Goal: Task Accomplishment & Management: Manage account settings

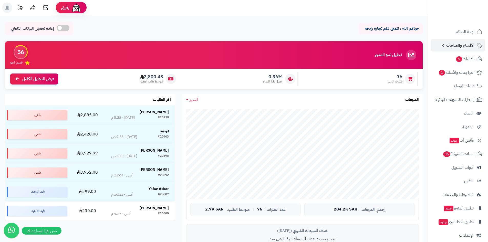
click at [456, 45] on span "الأقسام والمنتجات" at bounding box center [460, 45] width 28 height 7
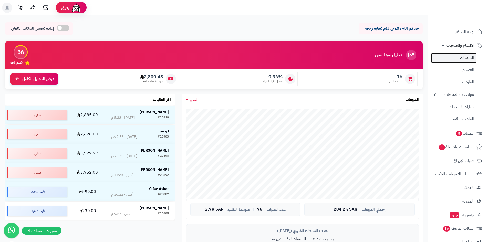
click at [455, 56] on link "المنتجات" at bounding box center [453, 58] width 45 height 10
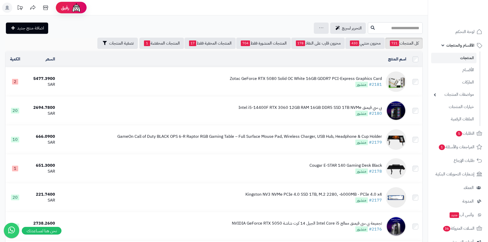
click at [399, 31] on input "text" at bounding box center [395, 28] width 55 height 12
paste input "**********"
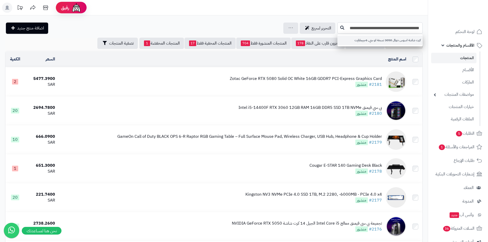
type input "**********"
click at [395, 40] on link "كرت شاشة اسوس دوال 3050 نسخة او سي, 6جيجابايت" at bounding box center [379, 40] width 85 height 9
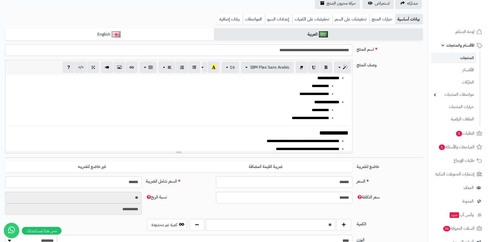
scroll to position [128, 0]
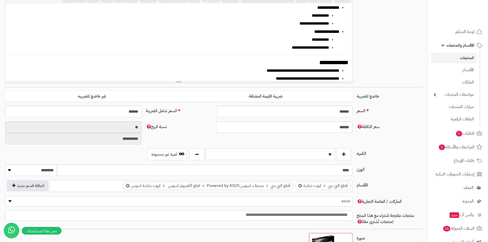
click at [237, 158] on input "**" at bounding box center [270, 155] width 129 height 12
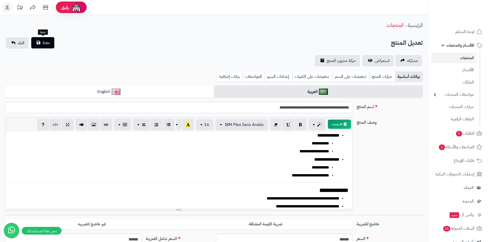
scroll to position [0, 0]
type input "*"
click at [49, 42] on span "حفظ" at bounding box center [47, 43] width 8 height 6
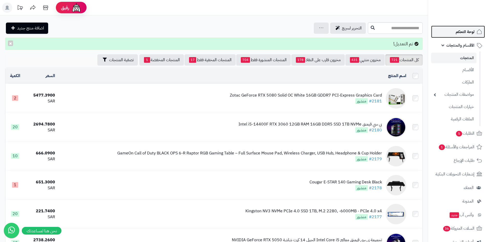
click at [443, 30] on link "لوحة التحكم" at bounding box center [458, 32] width 54 height 12
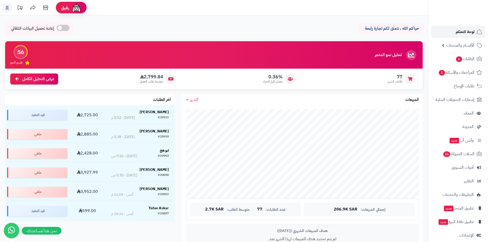
click at [449, 32] on link "لوحة التحكم" at bounding box center [458, 32] width 54 height 12
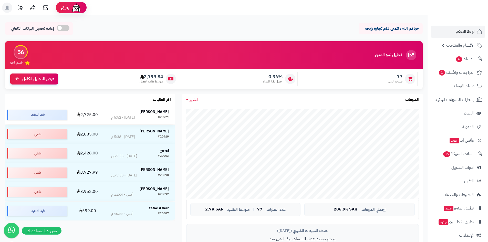
click at [132, 111] on div "[PERSON_NAME]" at bounding box center [140, 111] width 58 height 5
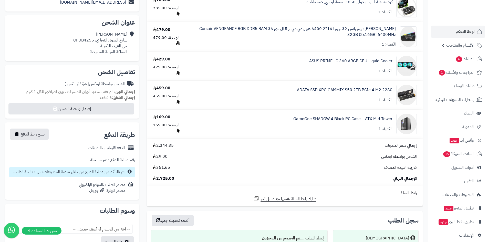
scroll to position [102, 0]
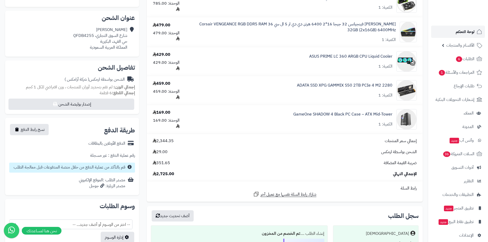
click at [453, 32] on link "لوحة التحكم" at bounding box center [458, 32] width 54 height 12
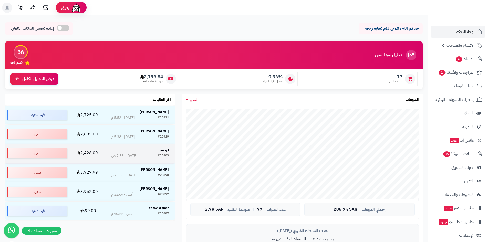
click at [160, 151] on strong "ابو هج" at bounding box center [164, 149] width 9 height 5
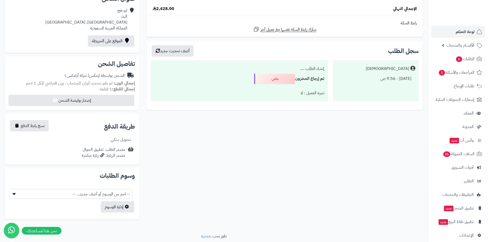
scroll to position [113, 0]
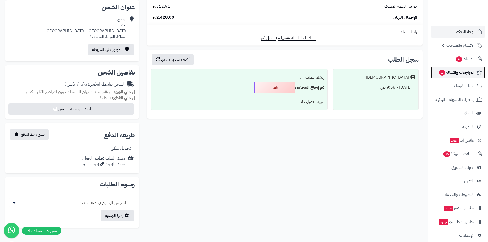
click at [451, 76] on span "المراجعات والأسئلة 1" at bounding box center [456, 72] width 36 height 7
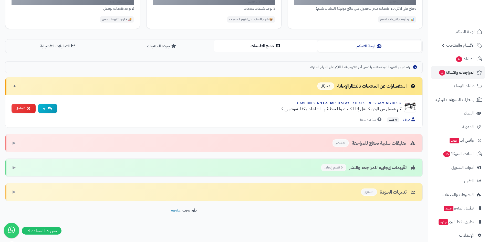
scroll to position [90, 0]
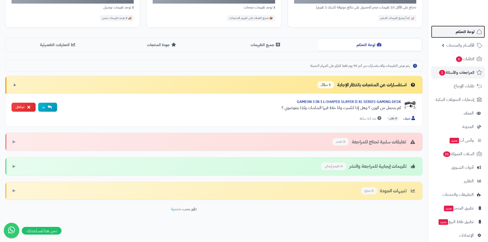
click at [459, 36] on link "لوحة التحكم" at bounding box center [458, 32] width 54 height 12
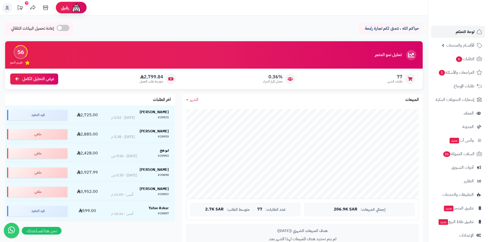
click at [458, 31] on span "لوحة التحكم" at bounding box center [465, 31] width 19 height 7
click at [449, 33] on link "لوحة التحكم" at bounding box center [458, 32] width 54 height 12
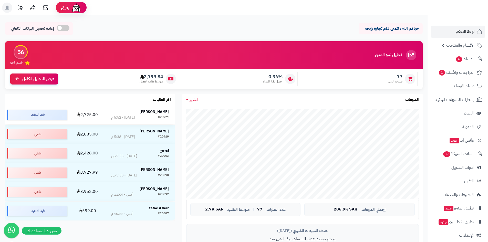
click at [159, 113] on strong "[PERSON_NAME]" at bounding box center [154, 111] width 29 height 5
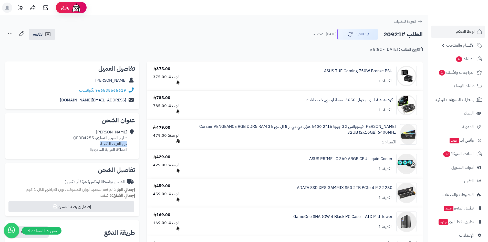
drag, startPoint x: 99, startPoint y: 145, endPoint x: 127, endPoint y: 145, distance: 27.9
click at [127, 145] on div "[PERSON_NAME] شارع السوق التجاري، QFDB4255 [GEOGRAPHIC_DATA]، البكيرية المملكة …" at bounding box center [100, 140] width 54 height 23
click at [453, 36] on link "لوحة التحكم" at bounding box center [458, 32] width 54 height 12
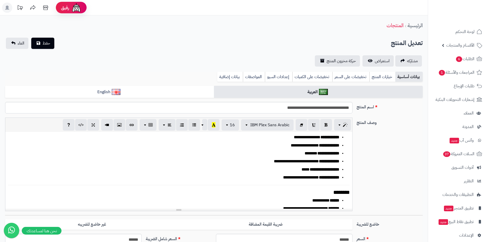
scroll to position [171, 0]
click at [232, 76] on link "بيانات إضافية" at bounding box center [230, 77] width 26 height 10
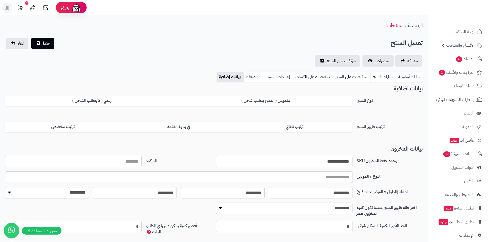
click at [341, 160] on input "**********" at bounding box center [284, 162] width 136 height 12
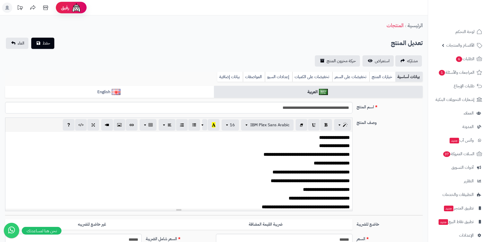
scroll to position [228, 0]
click at [230, 77] on link "بيانات إضافية" at bounding box center [230, 77] width 26 height 10
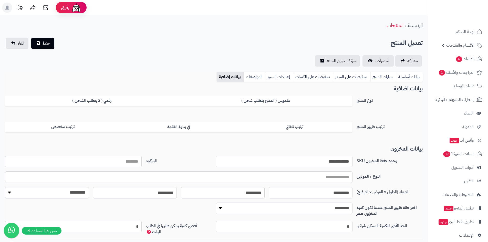
click at [332, 159] on input "**********" at bounding box center [284, 162] width 136 height 12
click at [450, 34] on link "لوحة التحكم" at bounding box center [458, 32] width 54 height 12
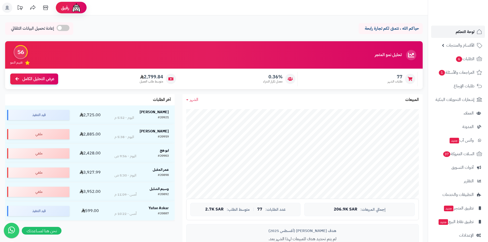
click at [462, 33] on span "لوحة التحكم" at bounding box center [465, 31] width 19 height 7
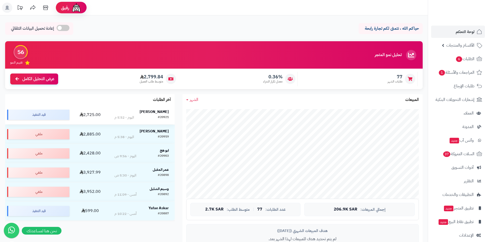
click at [162, 112] on strong "هيثم الحربي" at bounding box center [154, 111] width 29 height 5
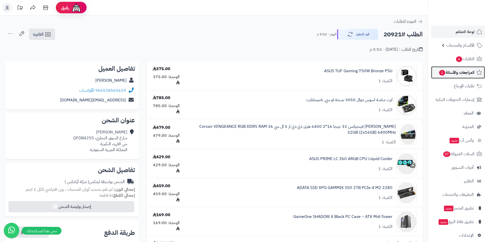
click at [449, 73] on span "المراجعات والأسئلة 1" at bounding box center [456, 72] width 36 height 7
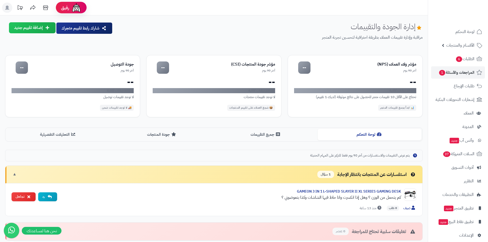
scroll to position [90, 0]
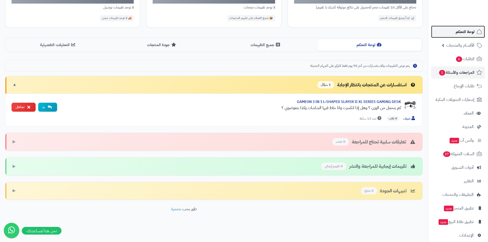
click at [457, 32] on span "لوحة التحكم" at bounding box center [465, 31] width 19 height 7
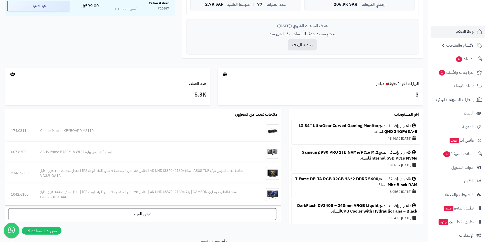
scroll to position [102, 0]
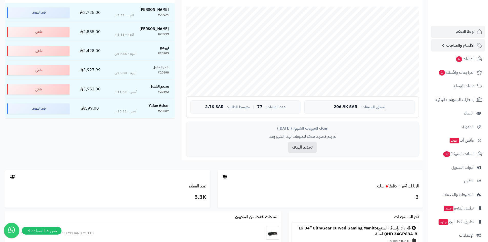
click at [447, 43] on span "الأقسام والمنتجات" at bounding box center [460, 45] width 28 height 7
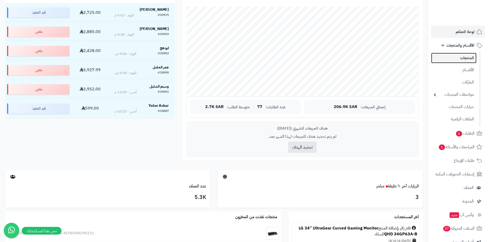
click at [451, 61] on link "المنتجات" at bounding box center [453, 58] width 45 height 10
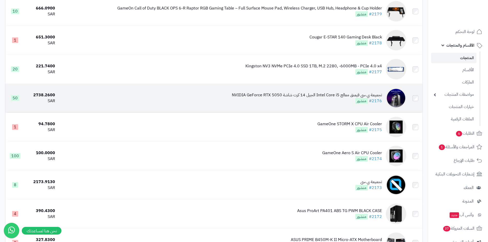
scroll to position [179, 0]
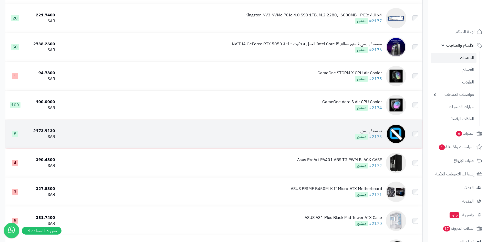
click at [379, 131] on div "تجميعة بي سي" at bounding box center [368, 131] width 27 height 6
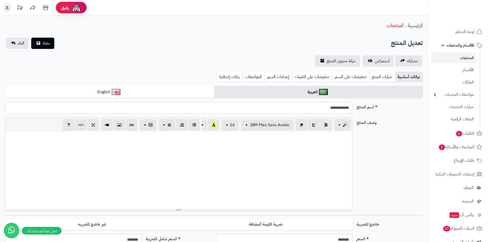
select select
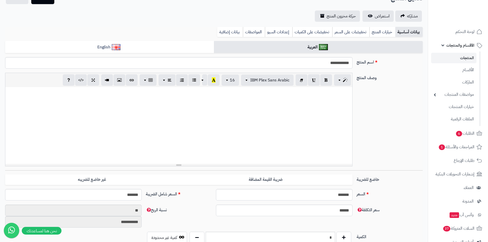
scroll to position [102, 0]
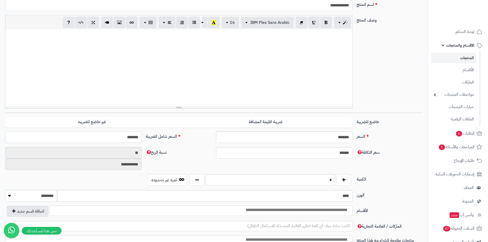
click at [126, 136] on input "*******" at bounding box center [73, 137] width 136 height 12
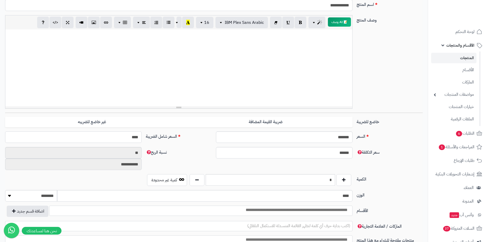
type input "*****"
type input "**********"
type input "****"
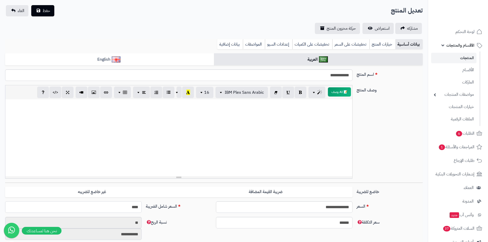
scroll to position [26, 0]
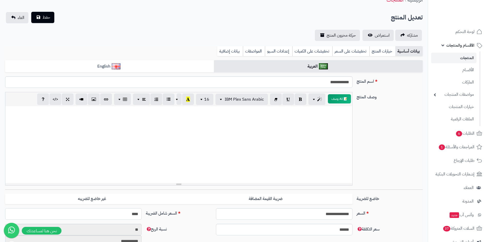
type input "**********"
type input "****"
click at [47, 17] on span "حفظ" at bounding box center [47, 17] width 8 height 6
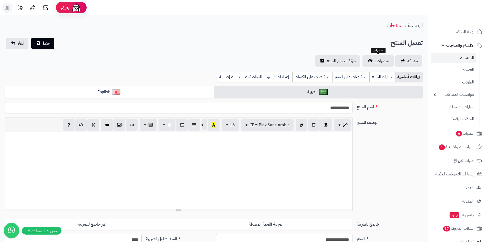
select select
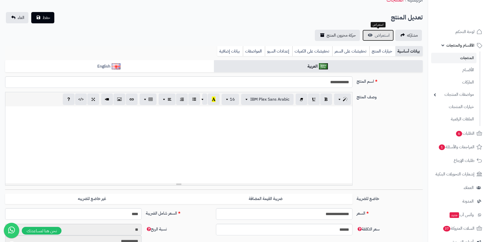
click at [377, 40] on link "استعراض" at bounding box center [377, 35] width 31 height 11
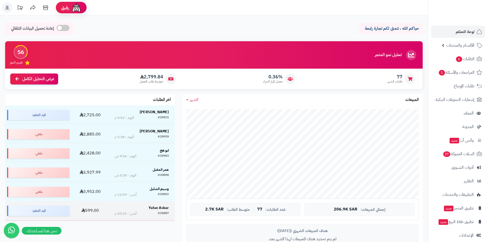
click at [146, 210] on div "Yafae Askar" at bounding box center [141, 207] width 54 height 5
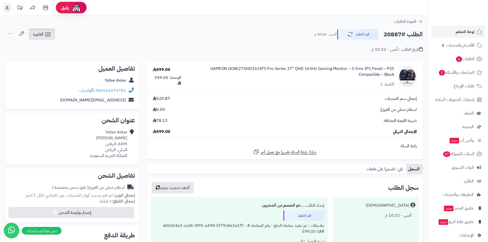
click at [50, 32] on icon at bounding box center [48, 34] width 6 height 6
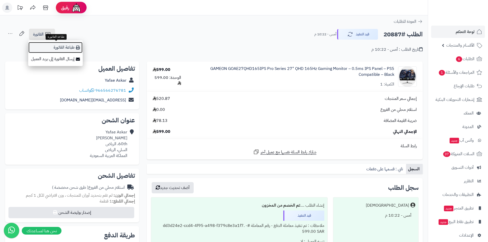
click at [50, 42] on link "طباعة الفاتورة" at bounding box center [55, 48] width 55 height 12
